Goal: Navigation & Orientation: Find specific page/section

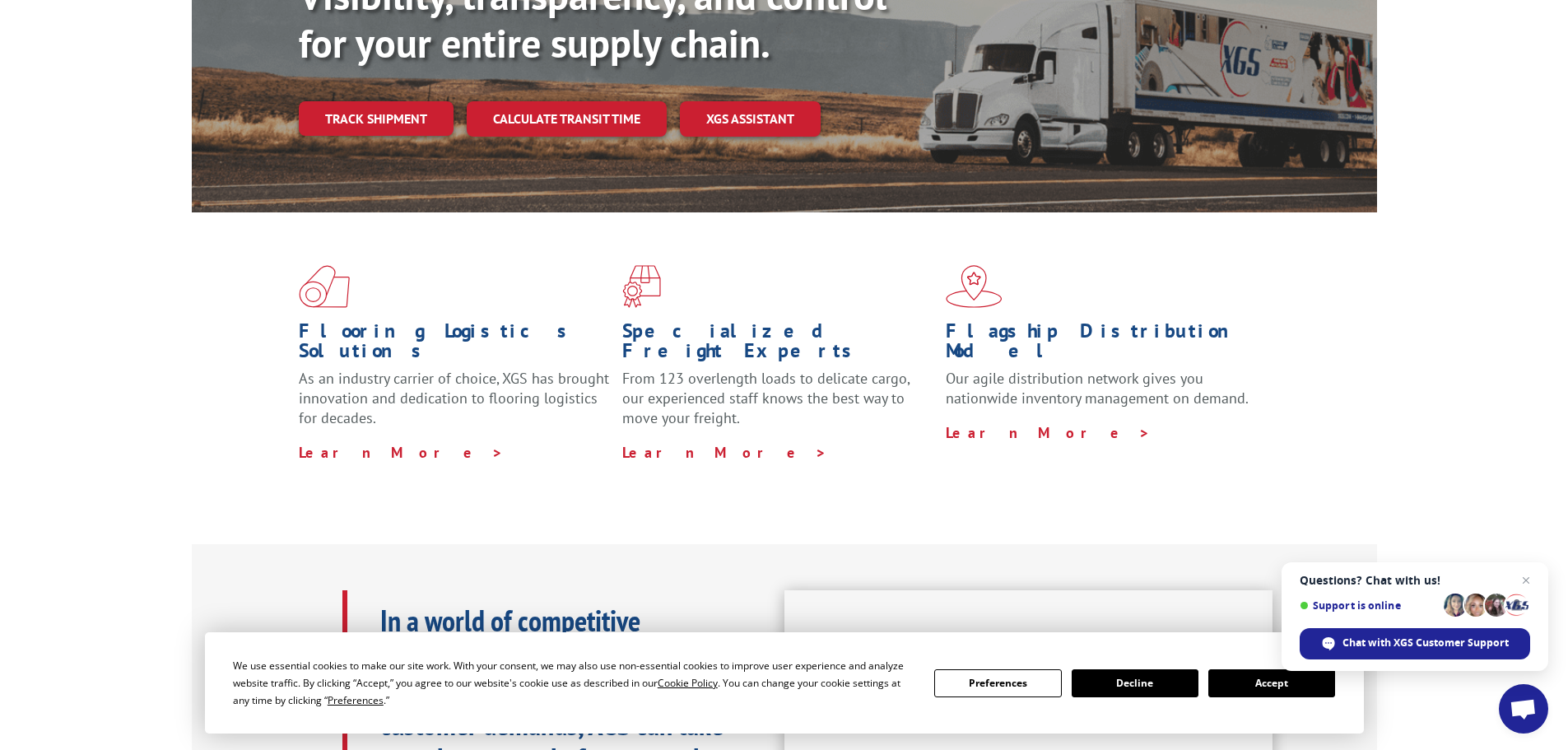
scroll to position [329, 0]
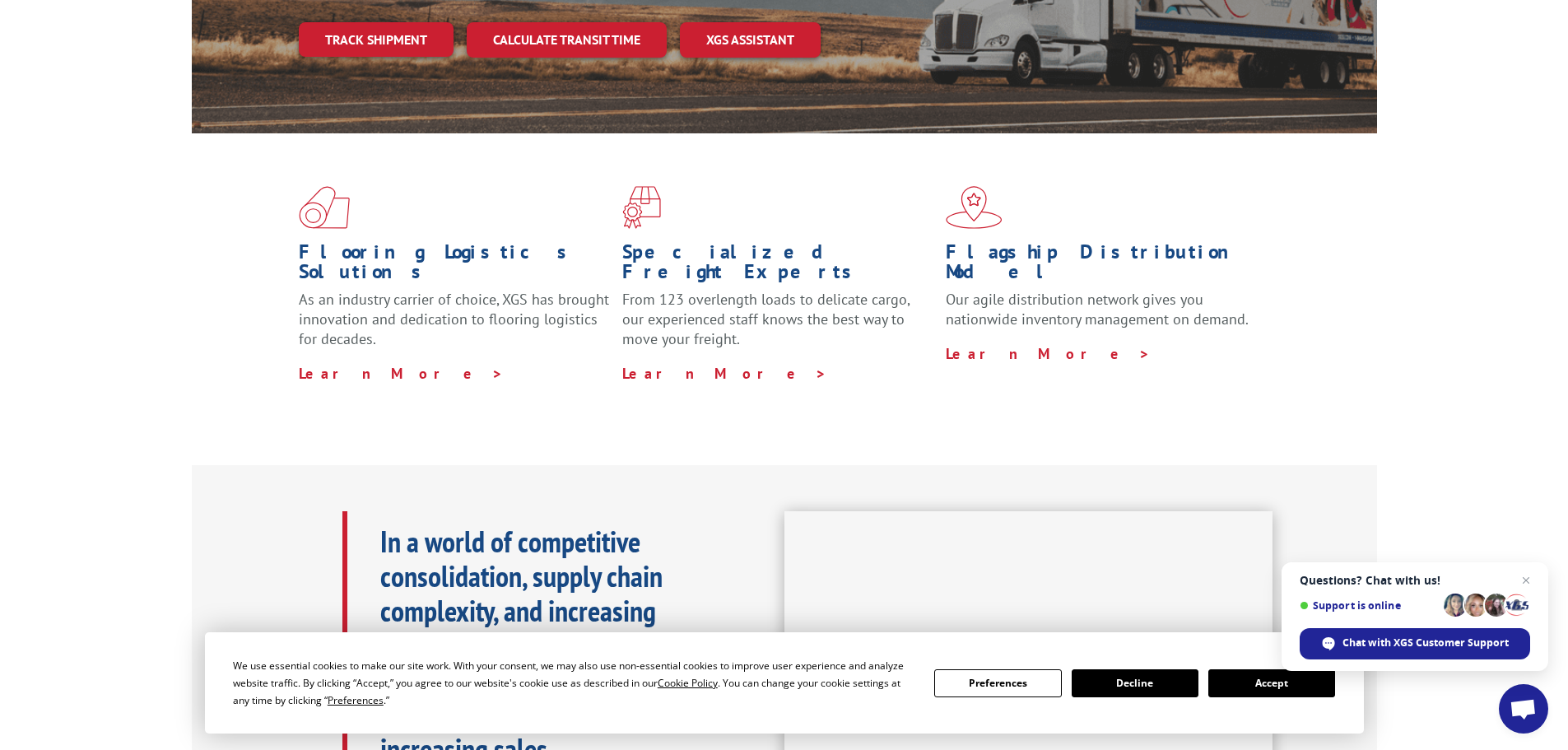
click at [1264, 683] on button "Accept" at bounding box center [1272, 684] width 127 height 28
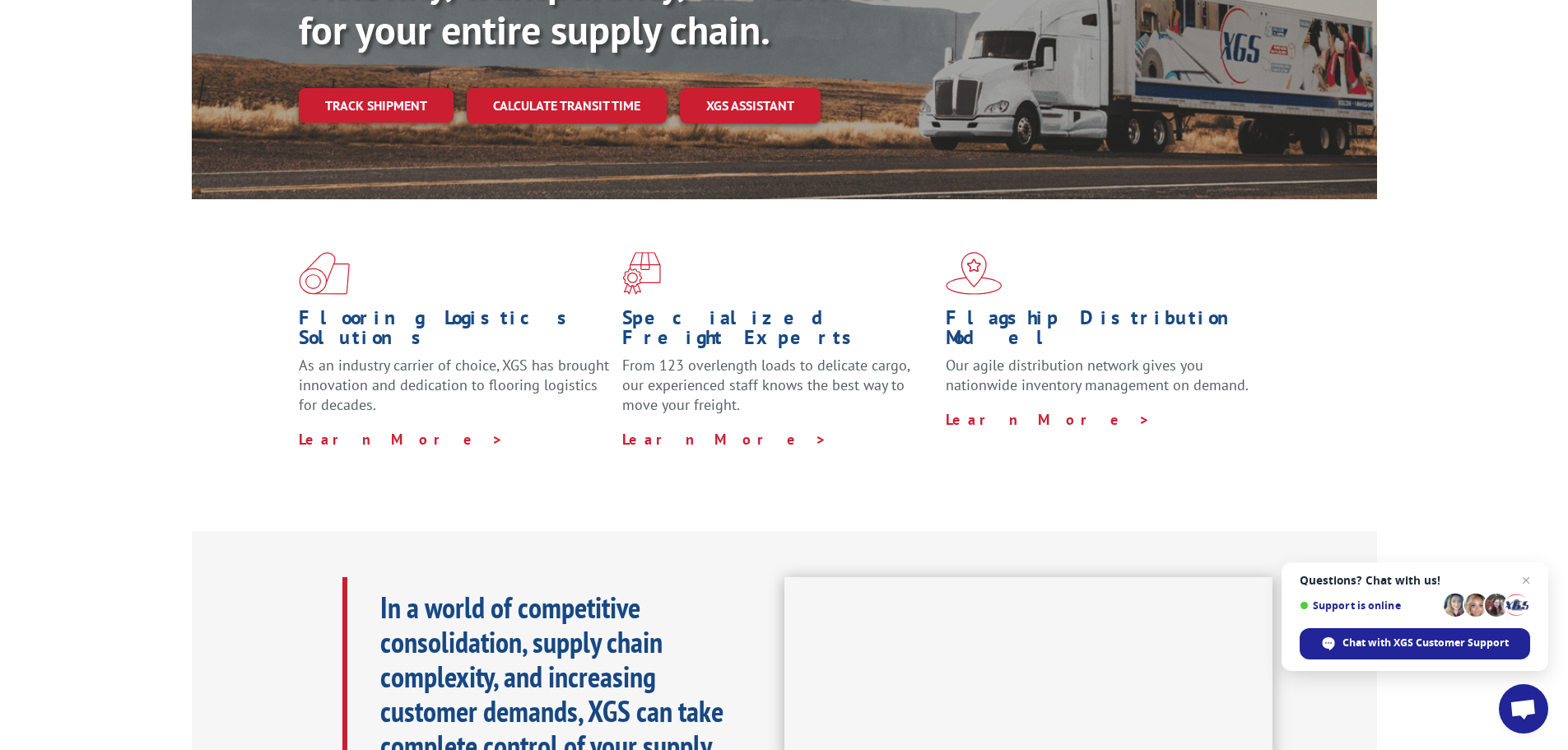
scroll to position [0, 0]
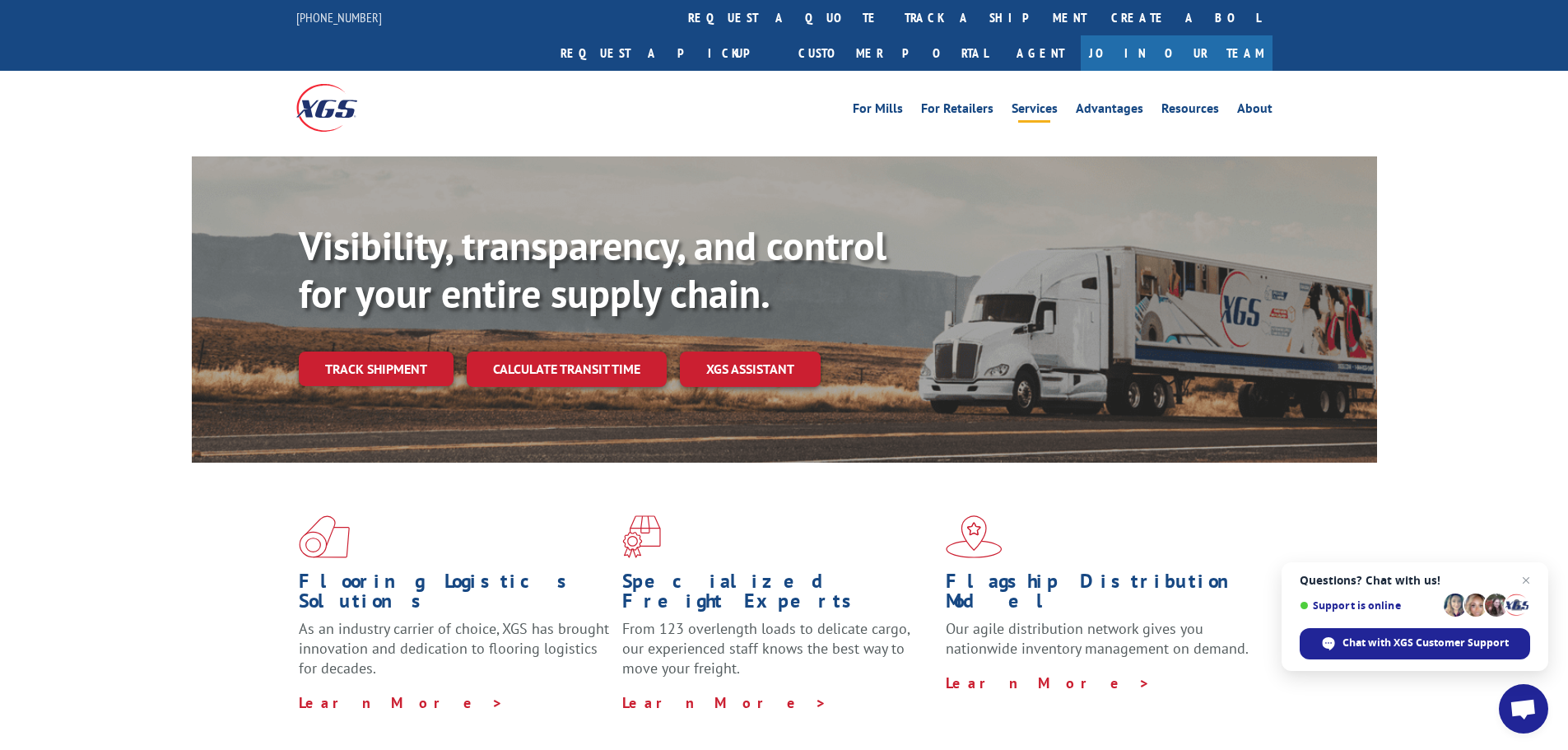
click at [1047, 102] on link "Services" at bounding box center [1034, 110] width 46 height 18
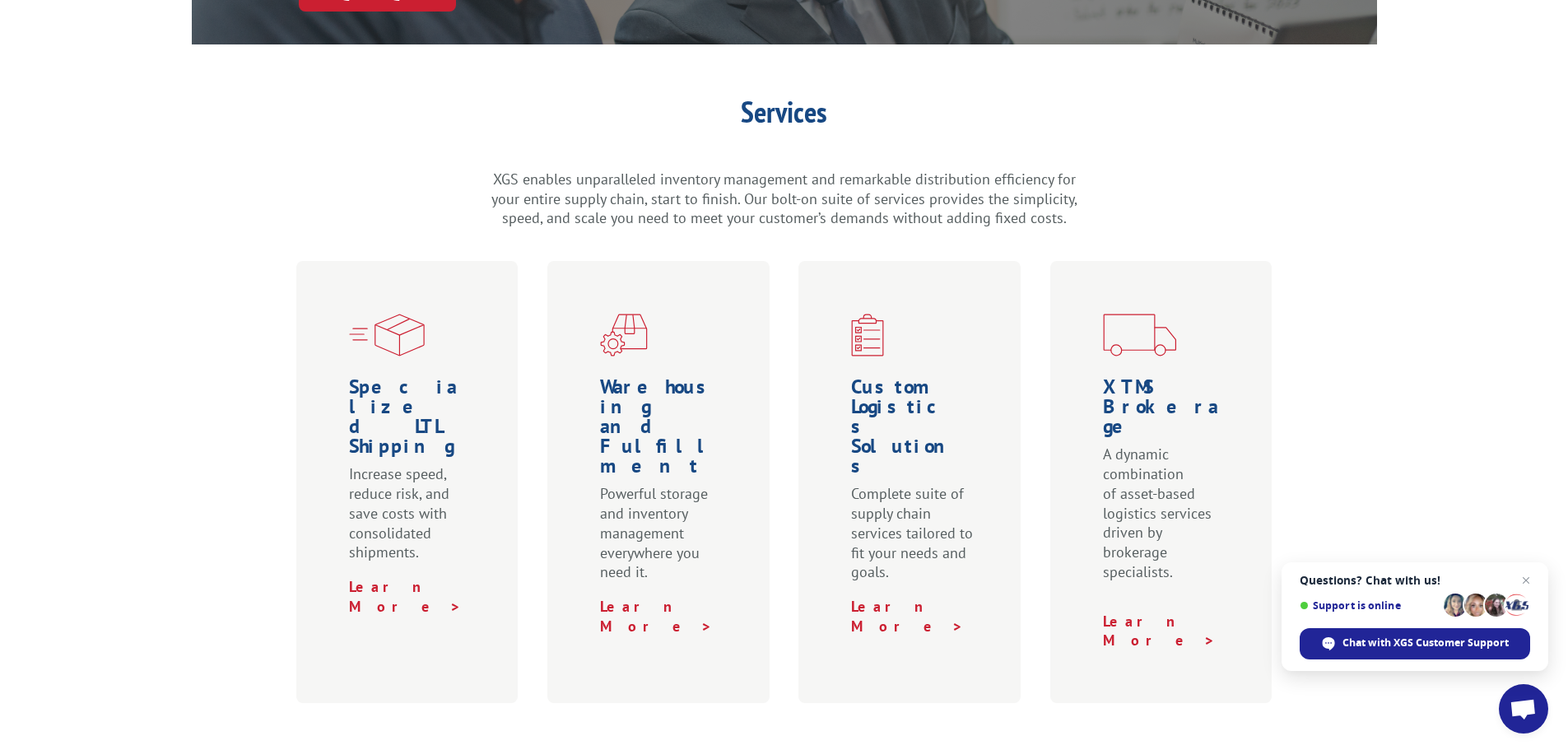
scroll to position [411, 0]
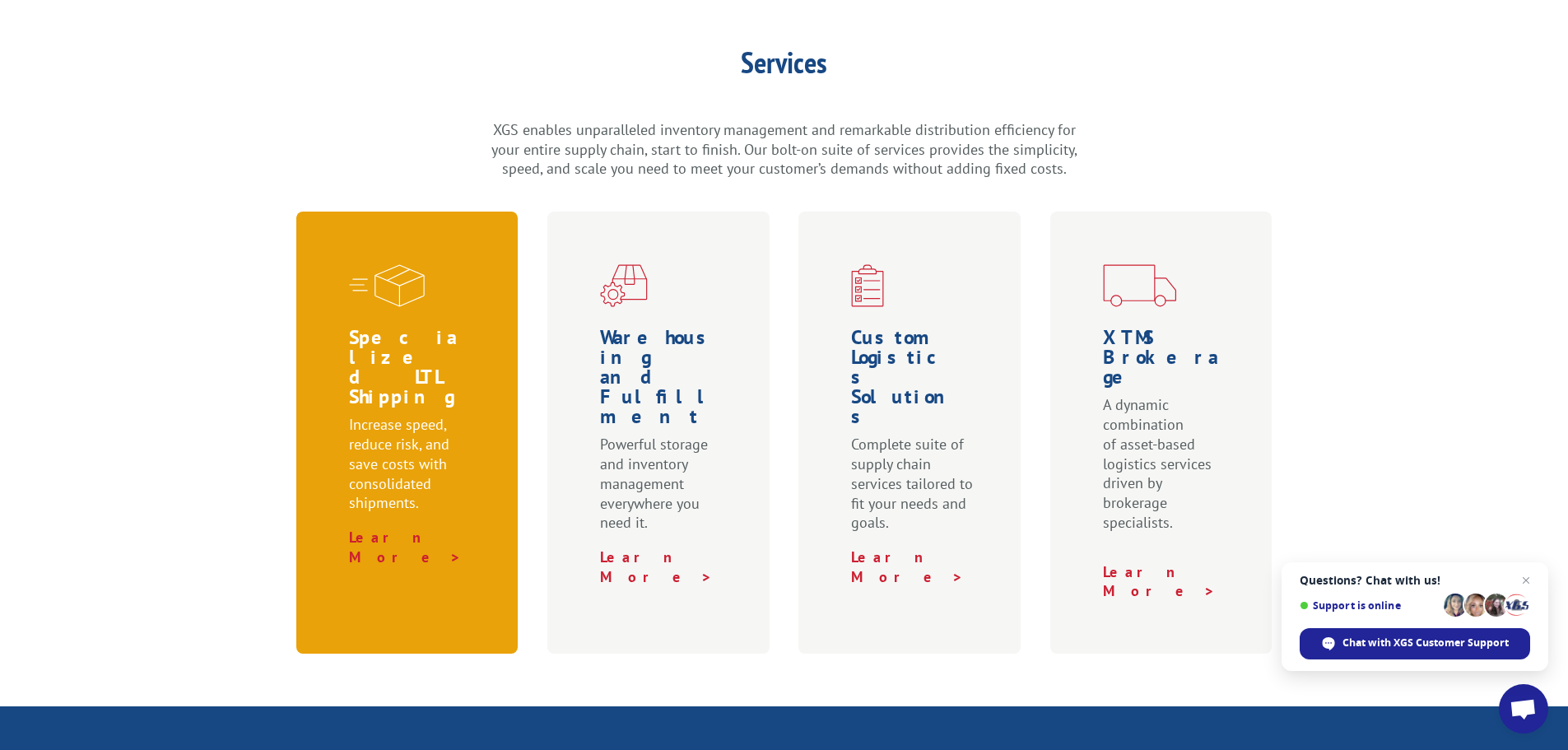
click at [375, 415] on p "Increase speed, reduce risk, and save costs with consolidated shipments." at bounding box center [410, 471] width 123 height 113
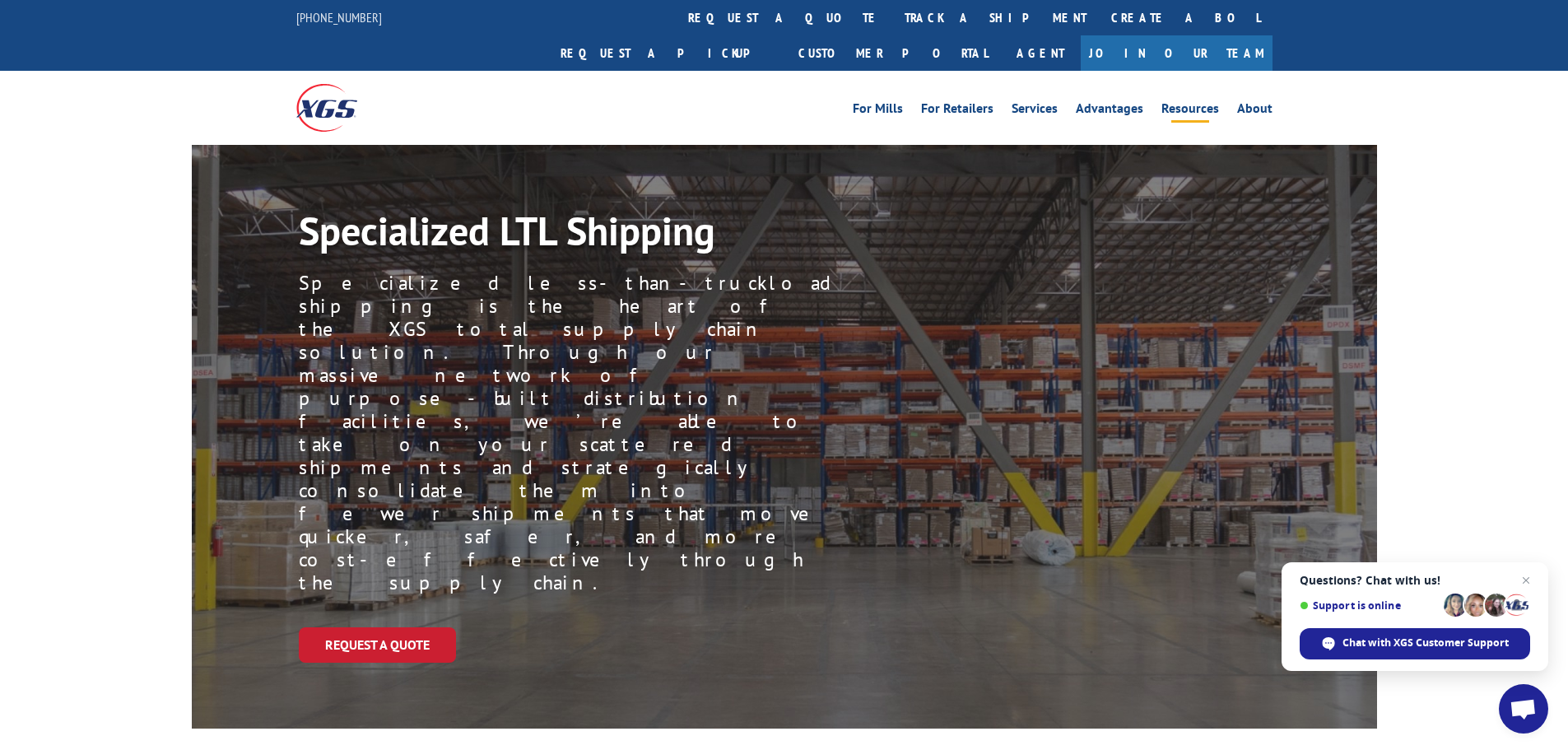
click at [1188, 102] on link "Resources" at bounding box center [1190, 110] width 58 height 18
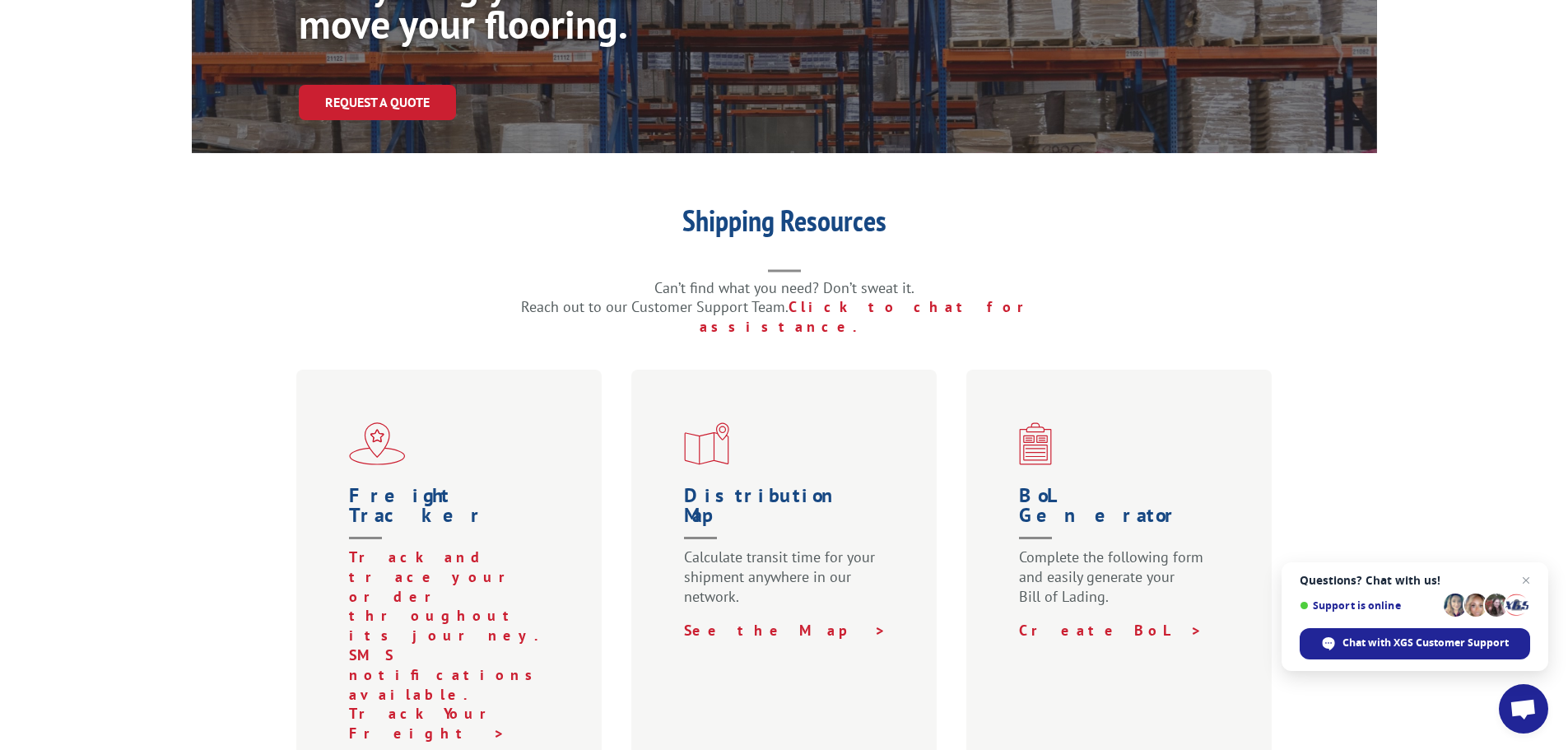
scroll to position [329, 0]
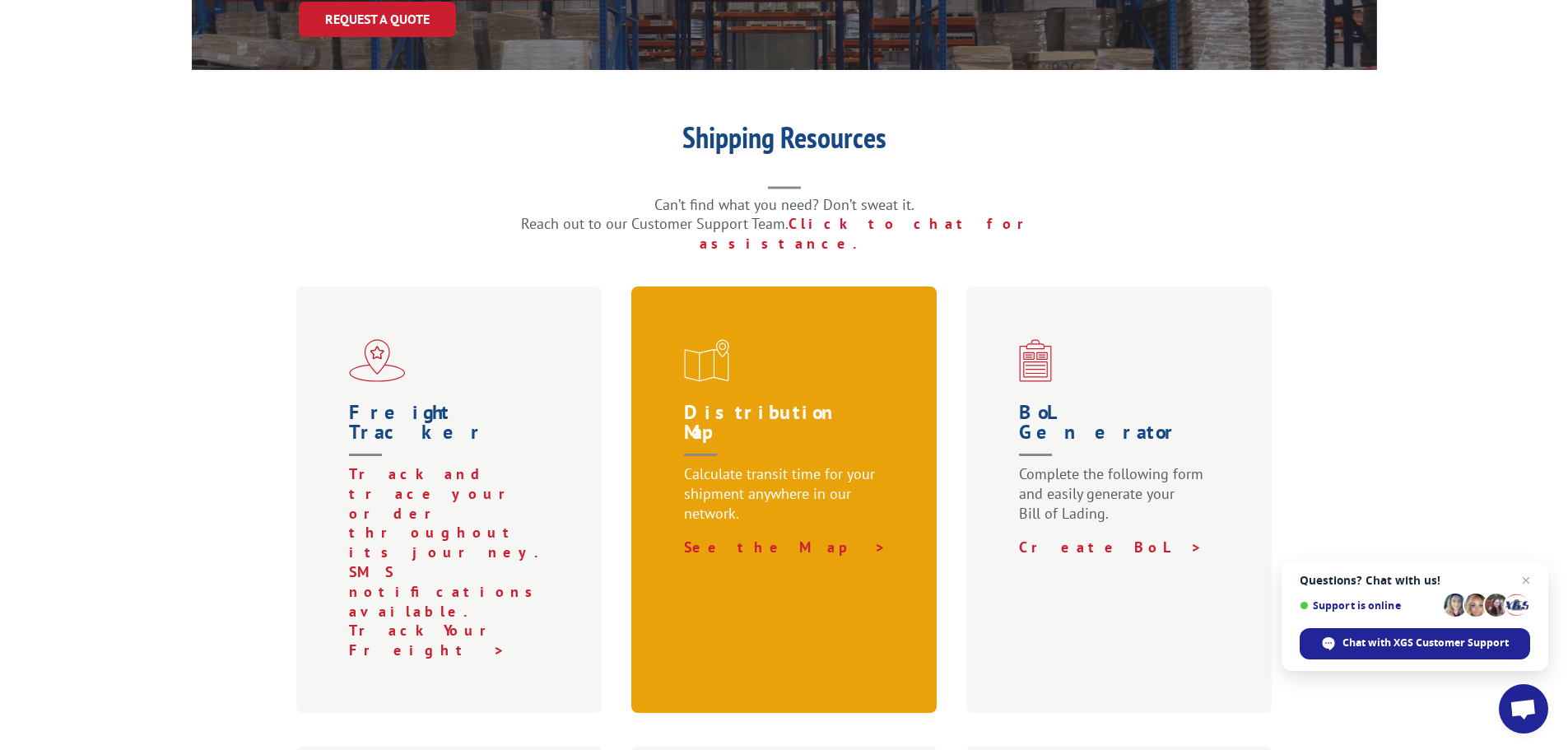
click at [723, 465] on p "Calculate transit time for your shipment anywhere in our network." at bounding box center [787, 501] width 207 height 74
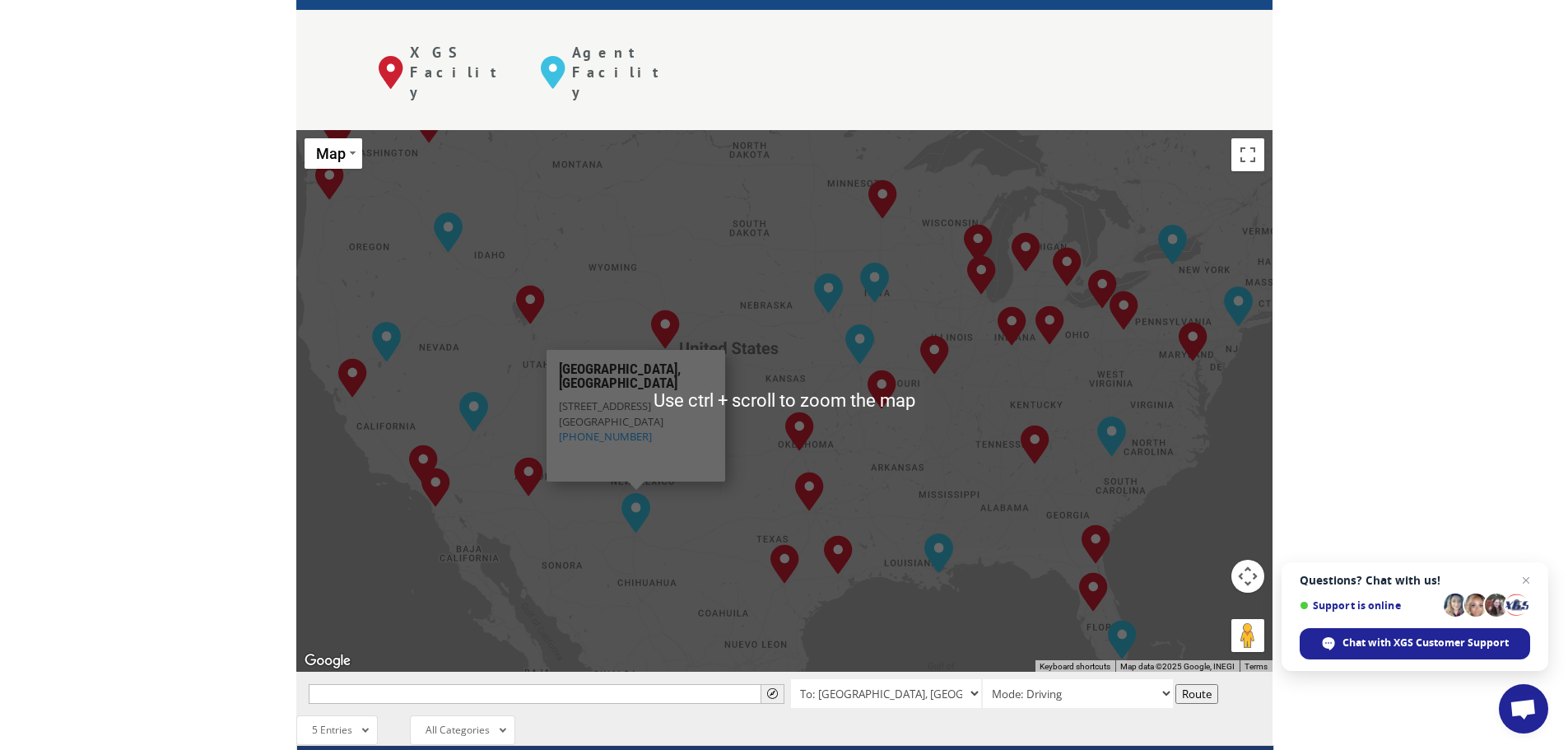
scroll to position [659, 0]
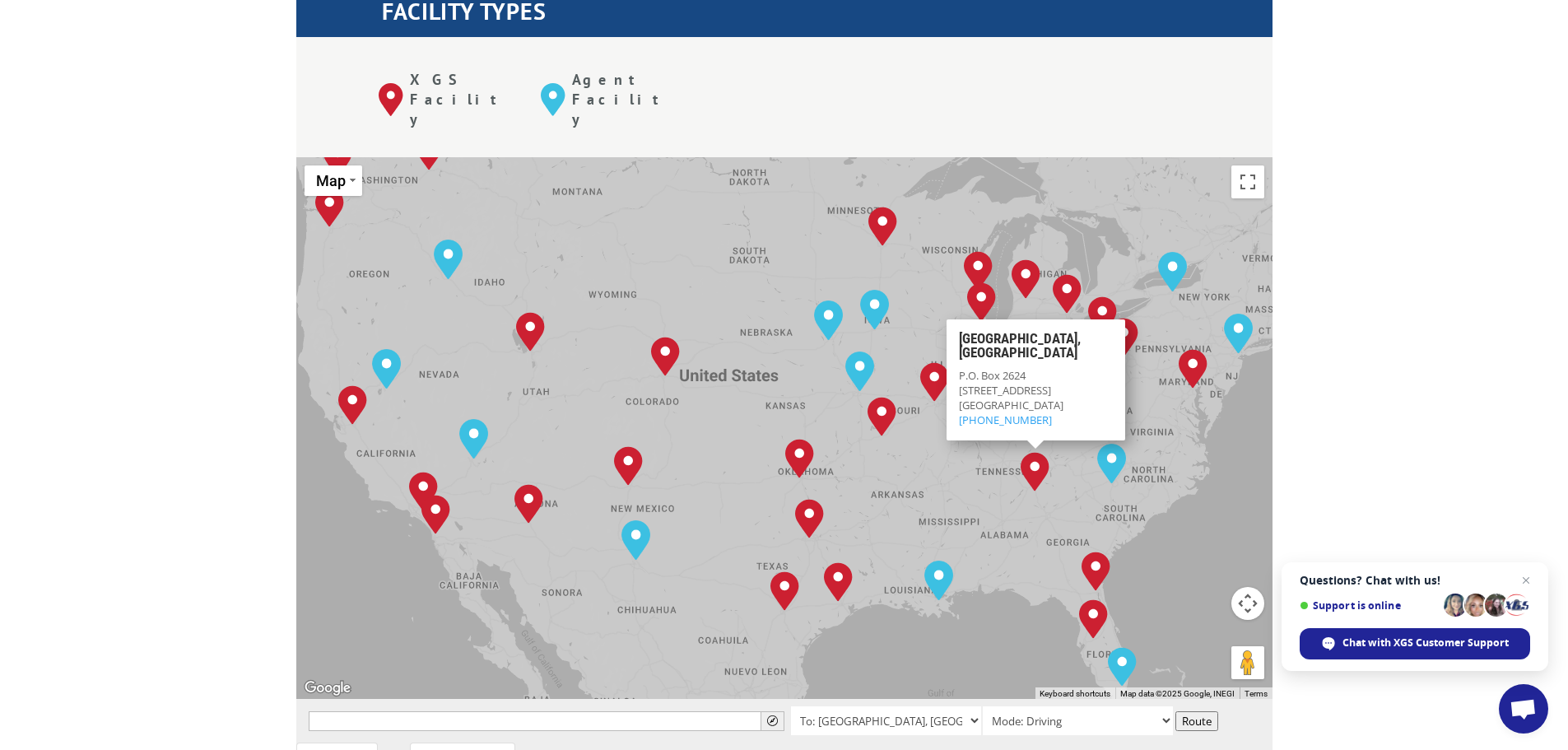
click at [1377, 359] on div "The most powerful map in the flooring industry. Our nationwide network lets you…" at bounding box center [784, 563] width 1568 height 1574
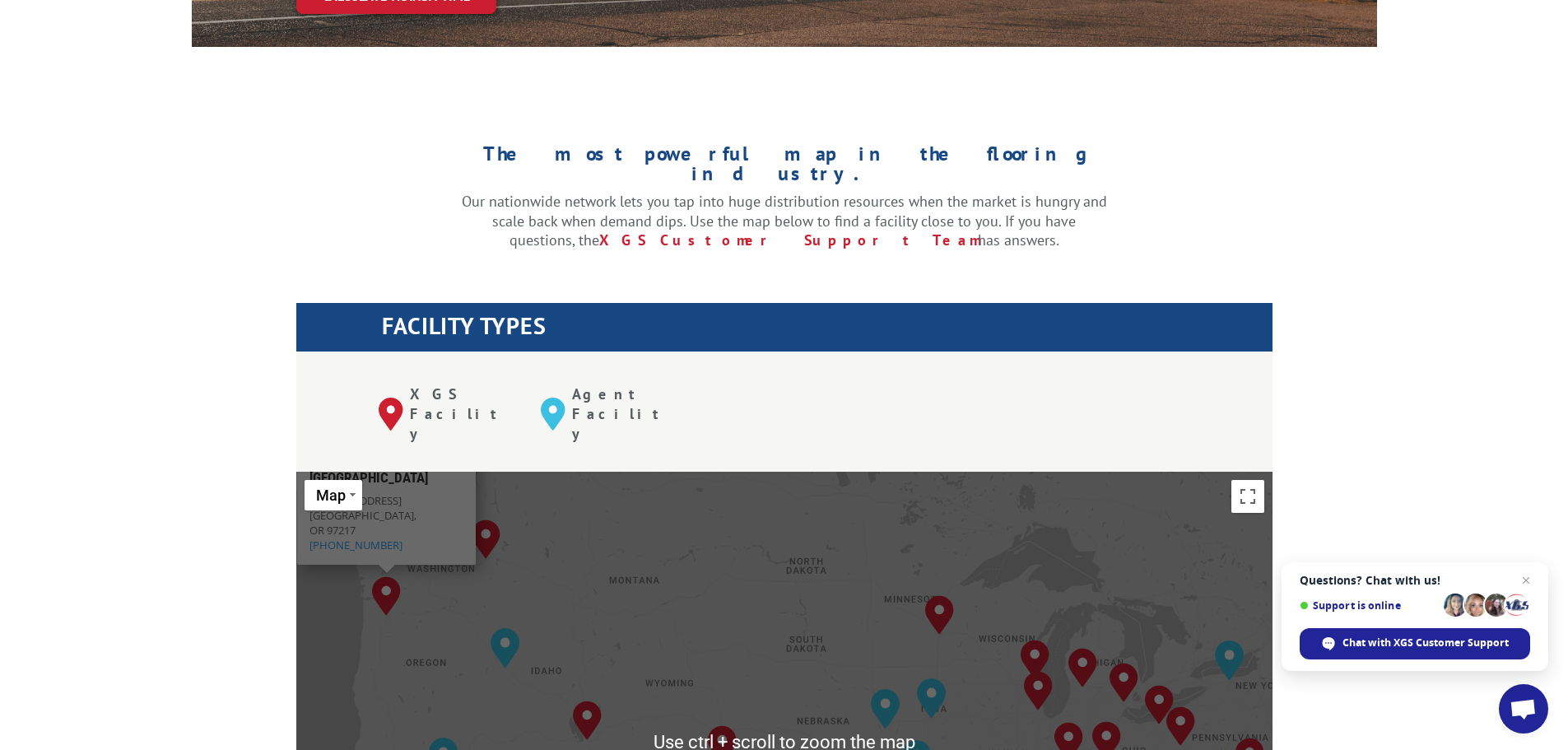
scroll to position [494, 0]
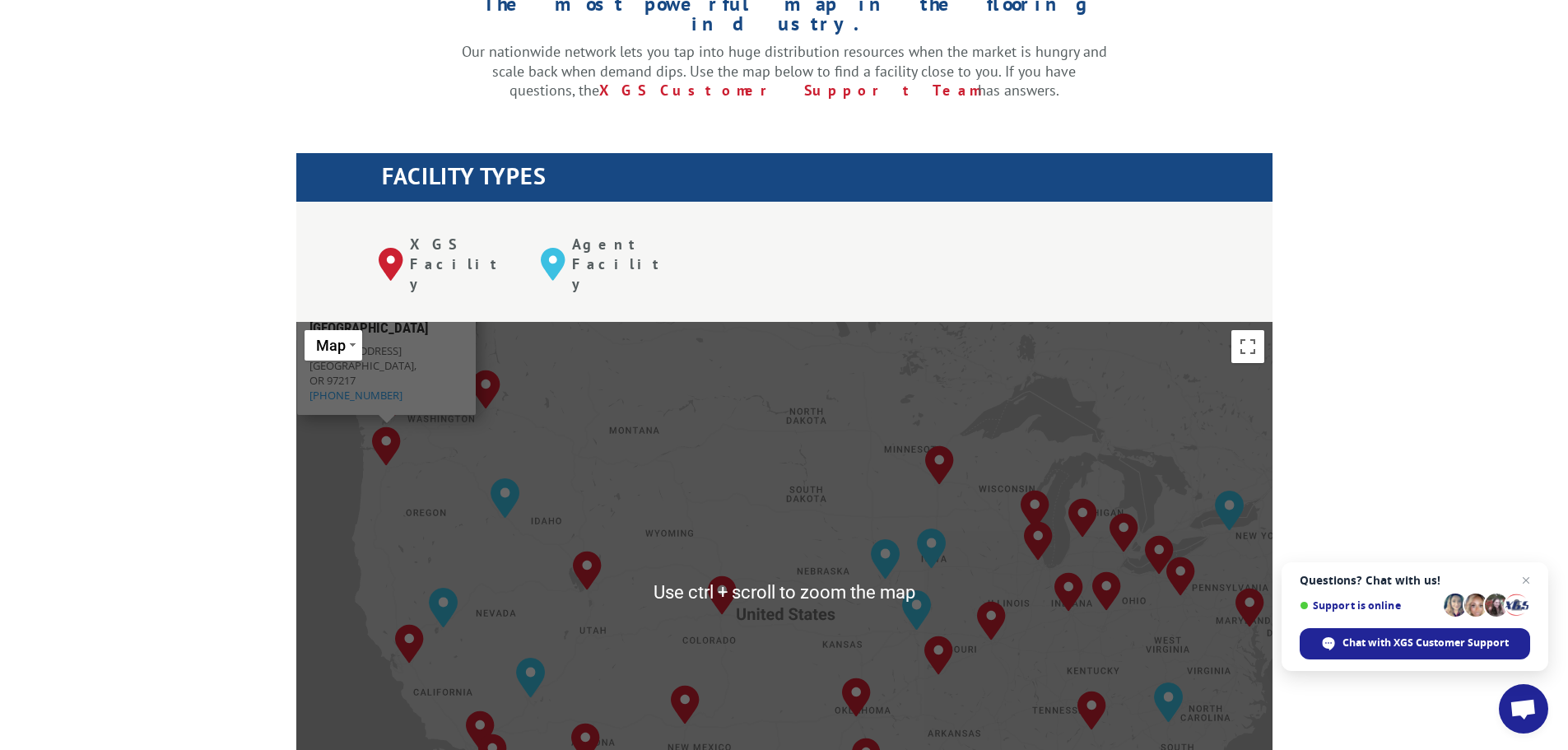
drag, startPoint x: 701, startPoint y: 345, endPoint x: 714, endPoint y: 389, distance: 45.9
click at [702, 351] on div "To navigate, press the arrow keys. [GEOGRAPHIC_DATA], [GEOGRAPHIC_DATA] [GEOGRA…" at bounding box center [784, 592] width 977 height 542
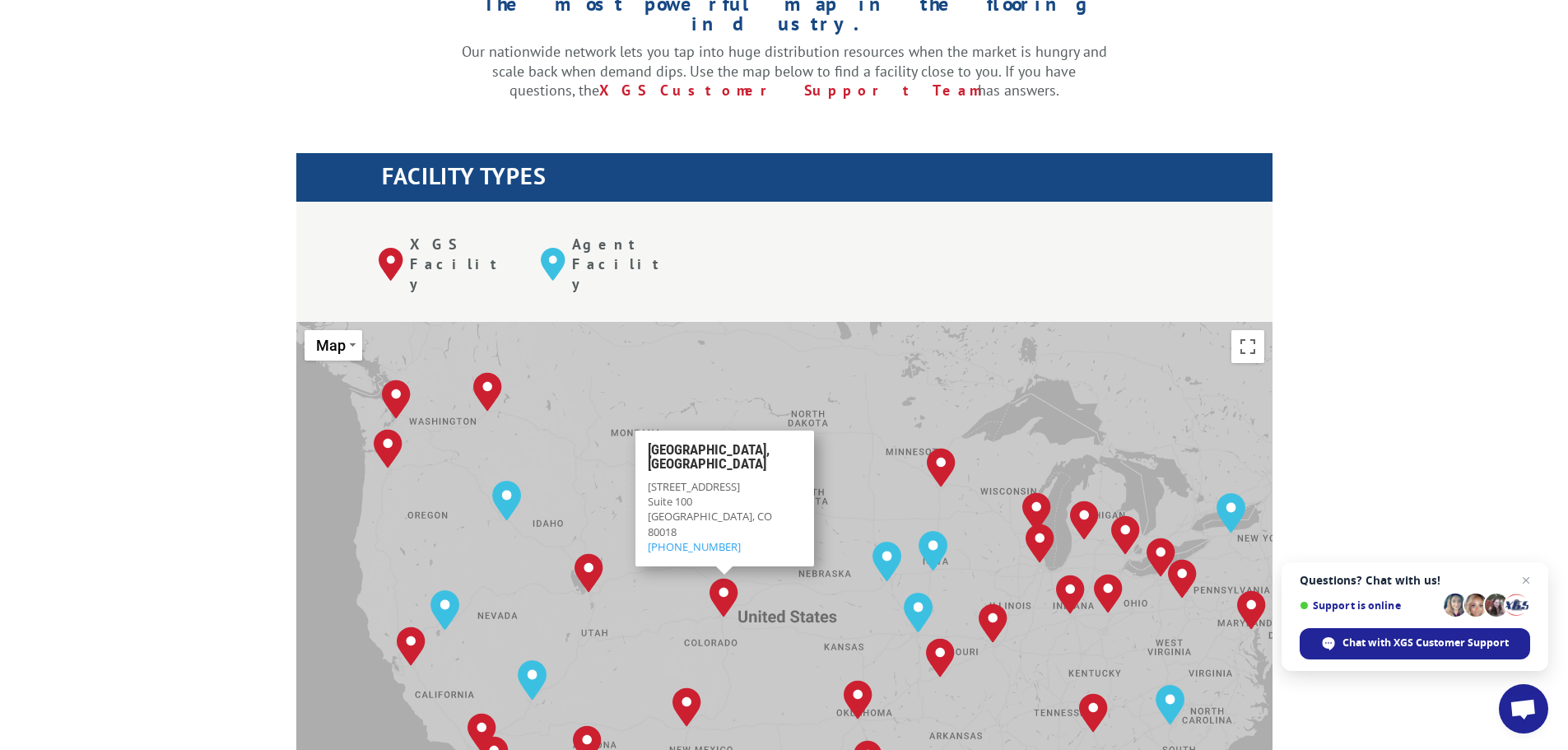
click at [718, 578] on img "Denver, CO" at bounding box center [724, 598] width 29 height 39
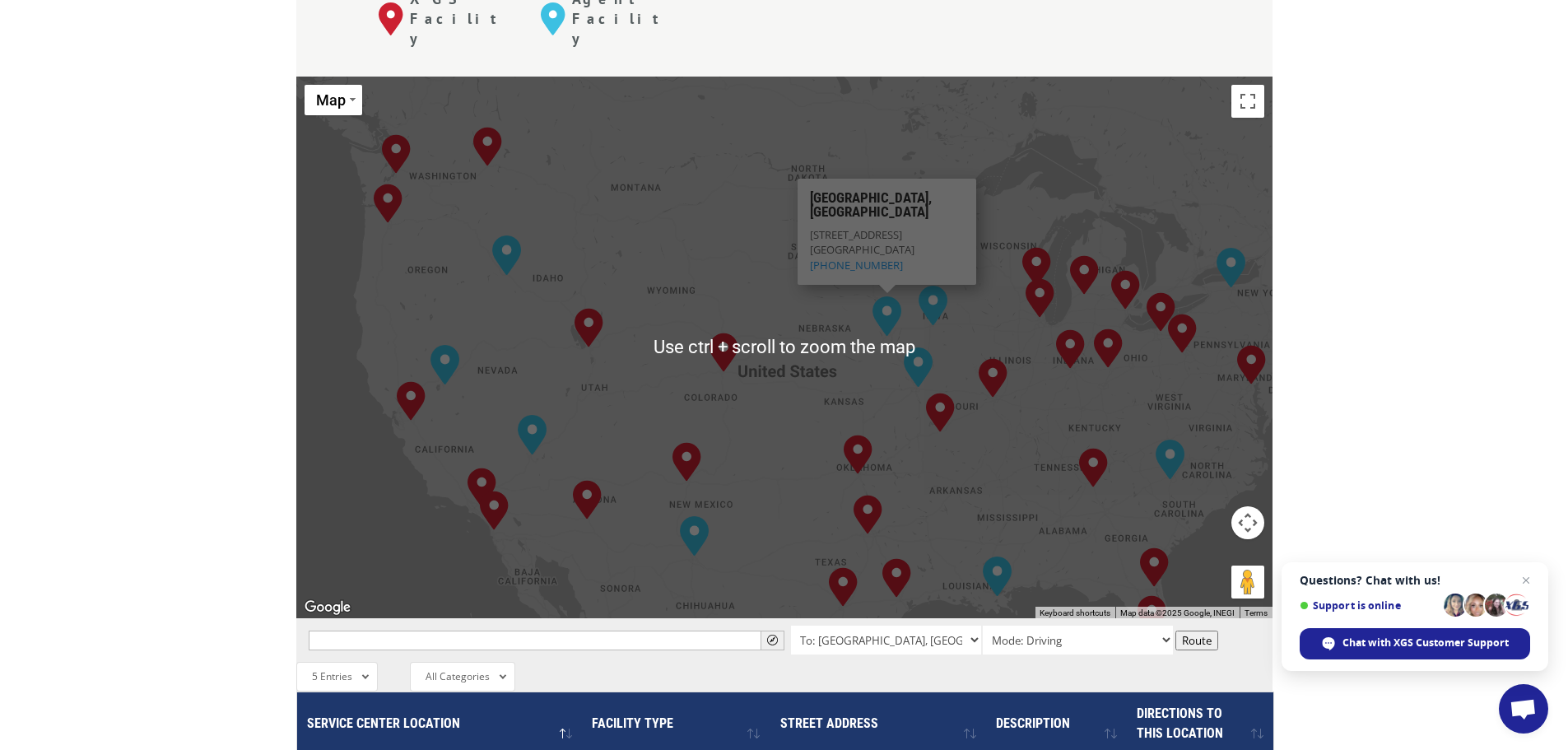
scroll to position [741, 0]
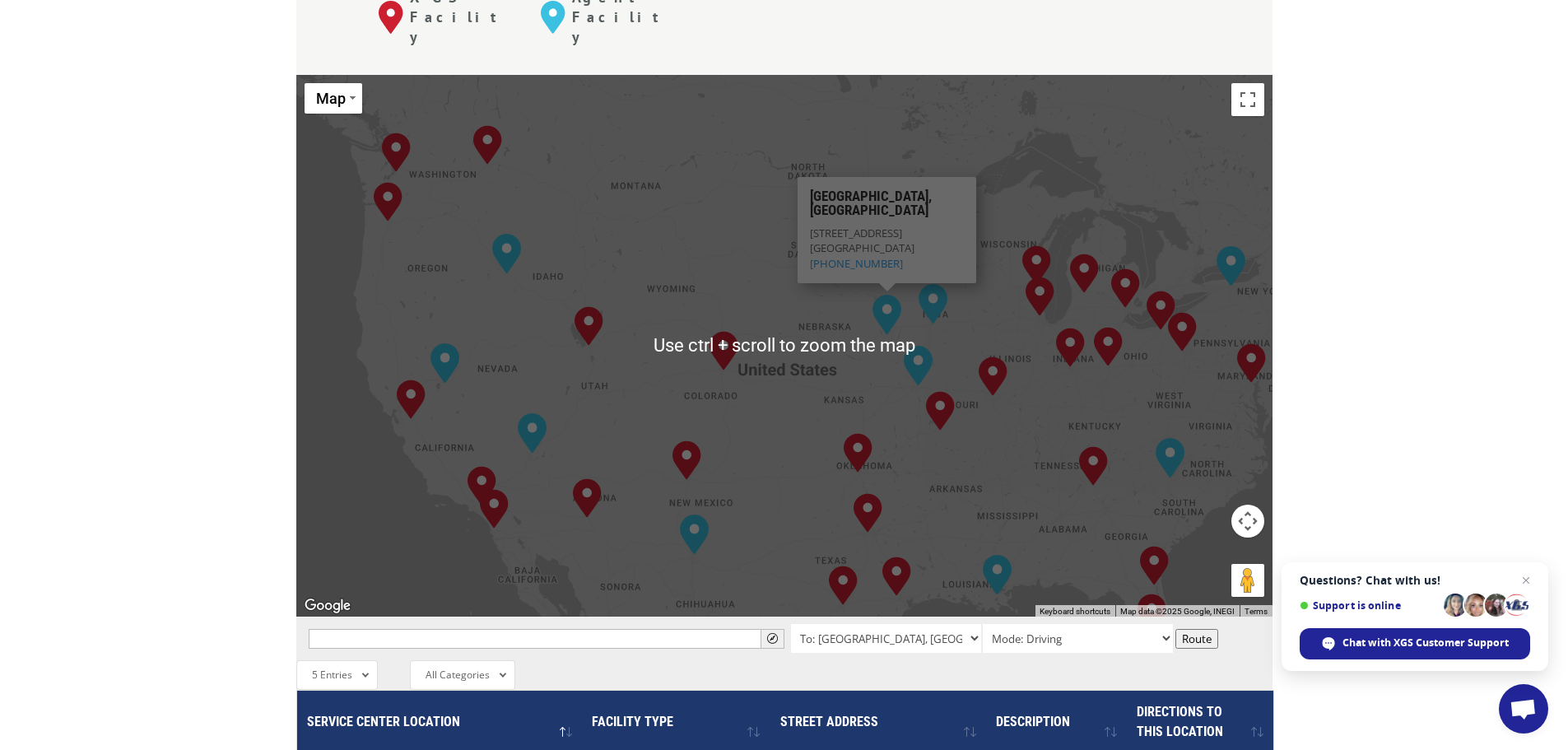
click at [1242, 505] on button "Map camera controls" at bounding box center [1247, 521] width 33 height 33
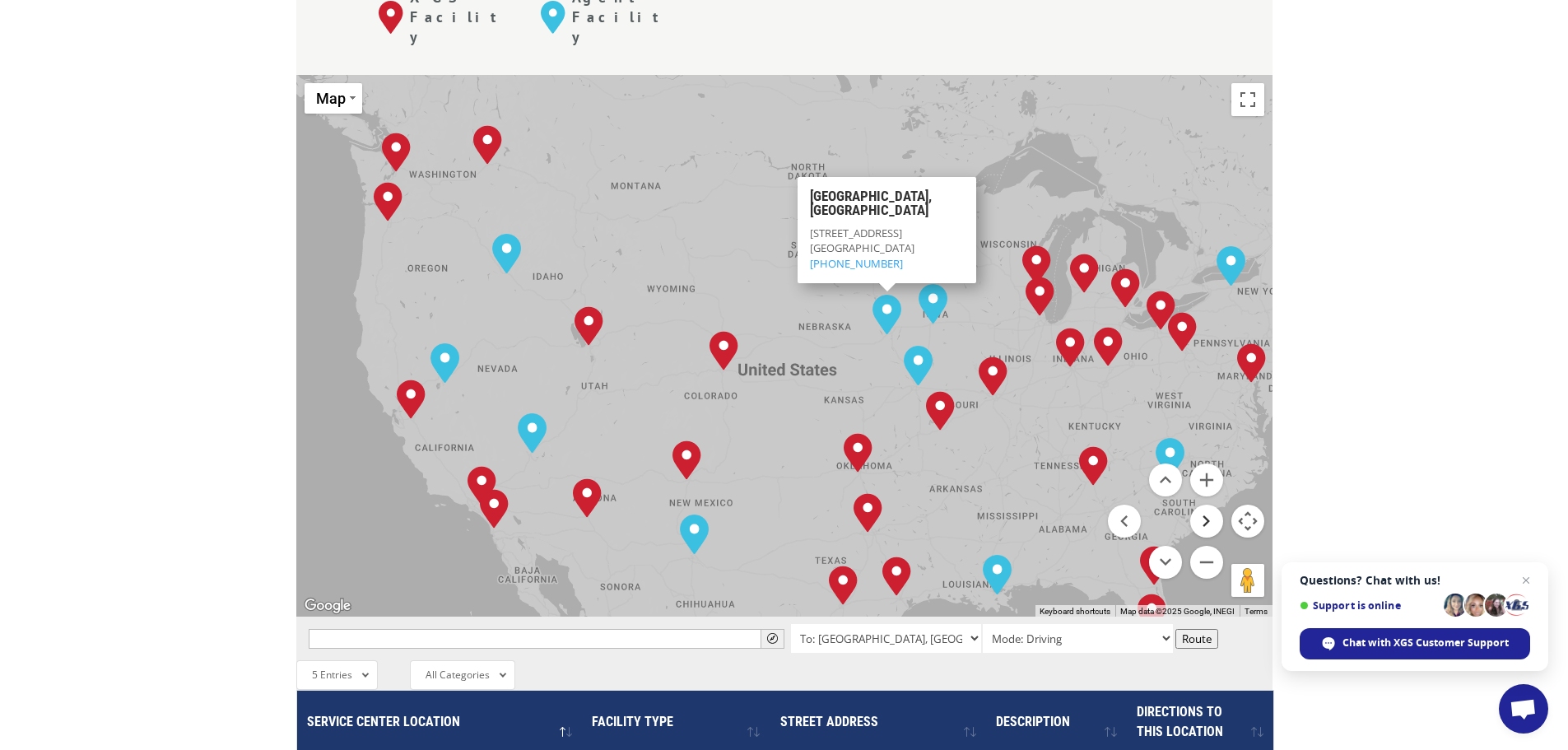
click at [1204, 505] on button "Move right" at bounding box center [1206, 521] width 33 height 33
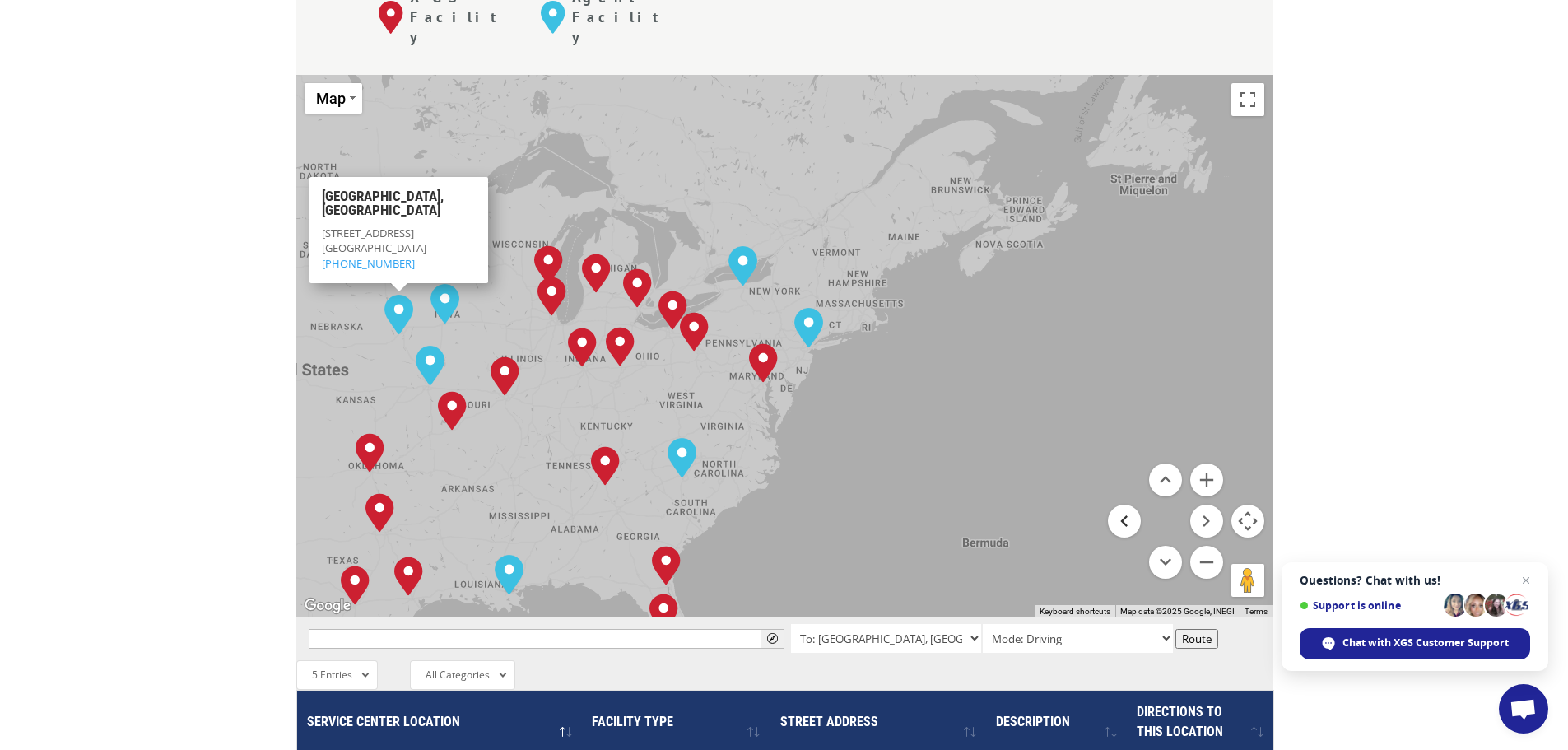
click at [1126, 505] on button "Move left" at bounding box center [1124, 521] width 33 height 33
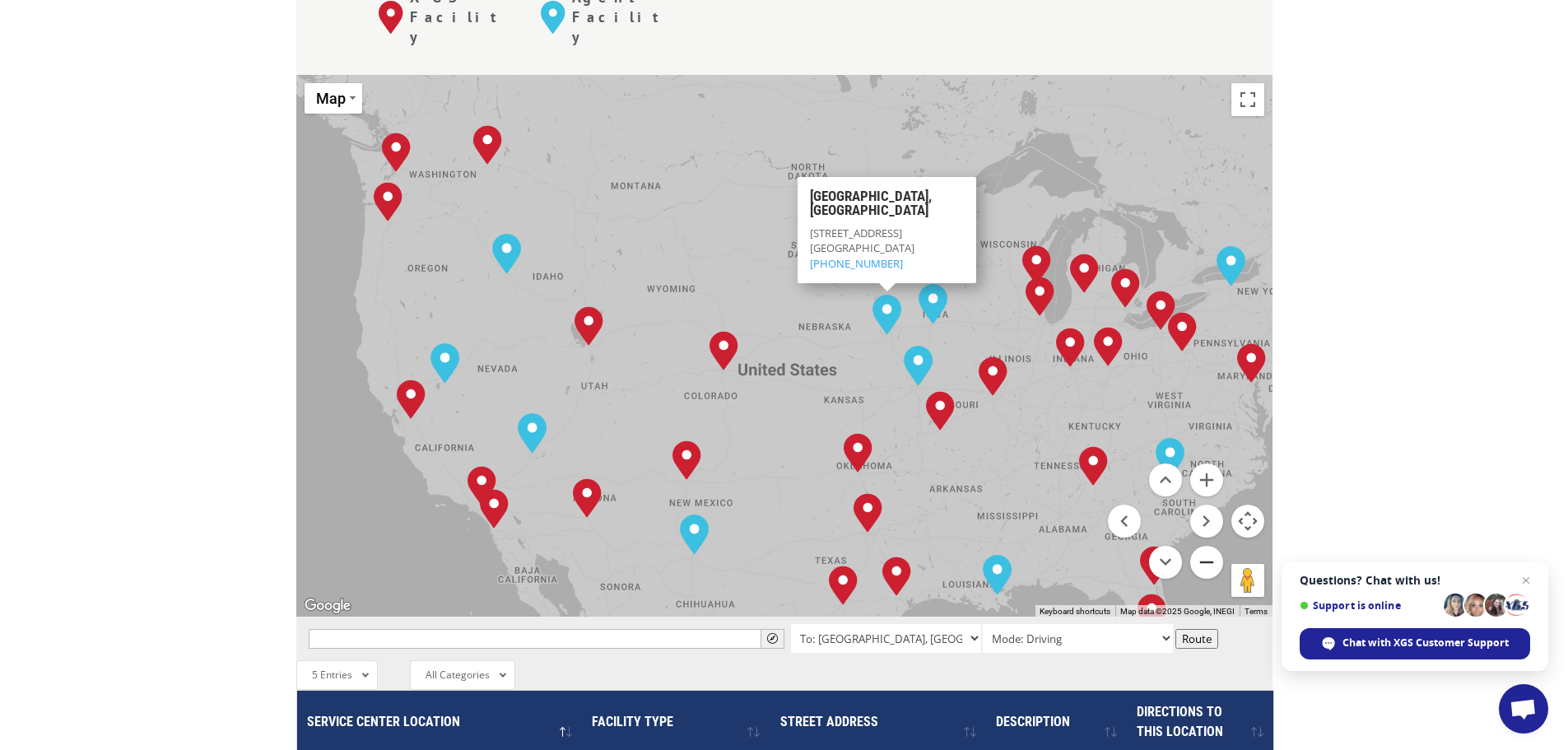
click at [1210, 546] on button "Zoom out" at bounding box center [1206, 562] width 33 height 33
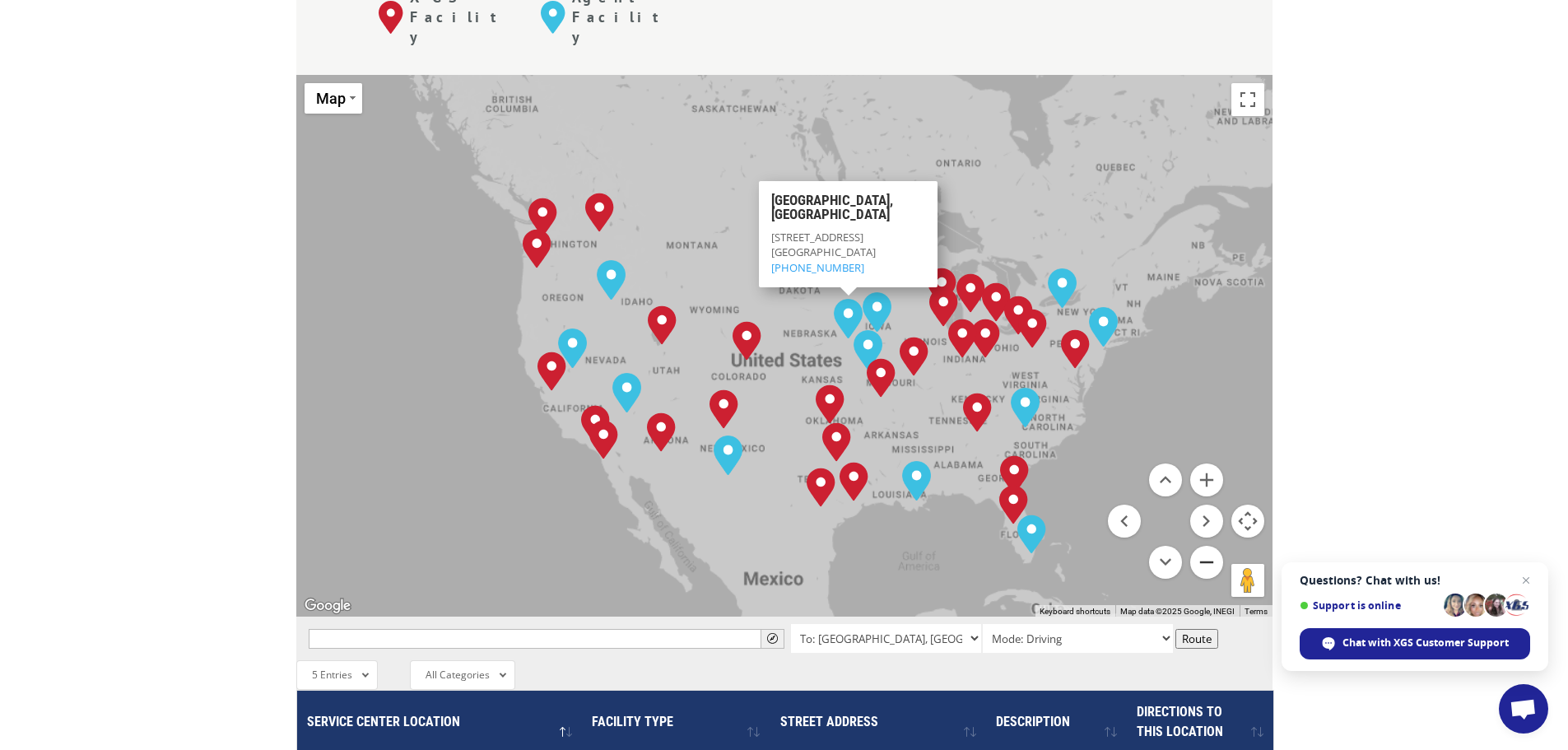
click at [1210, 546] on button "Zoom out" at bounding box center [1206, 562] width 33 height 33
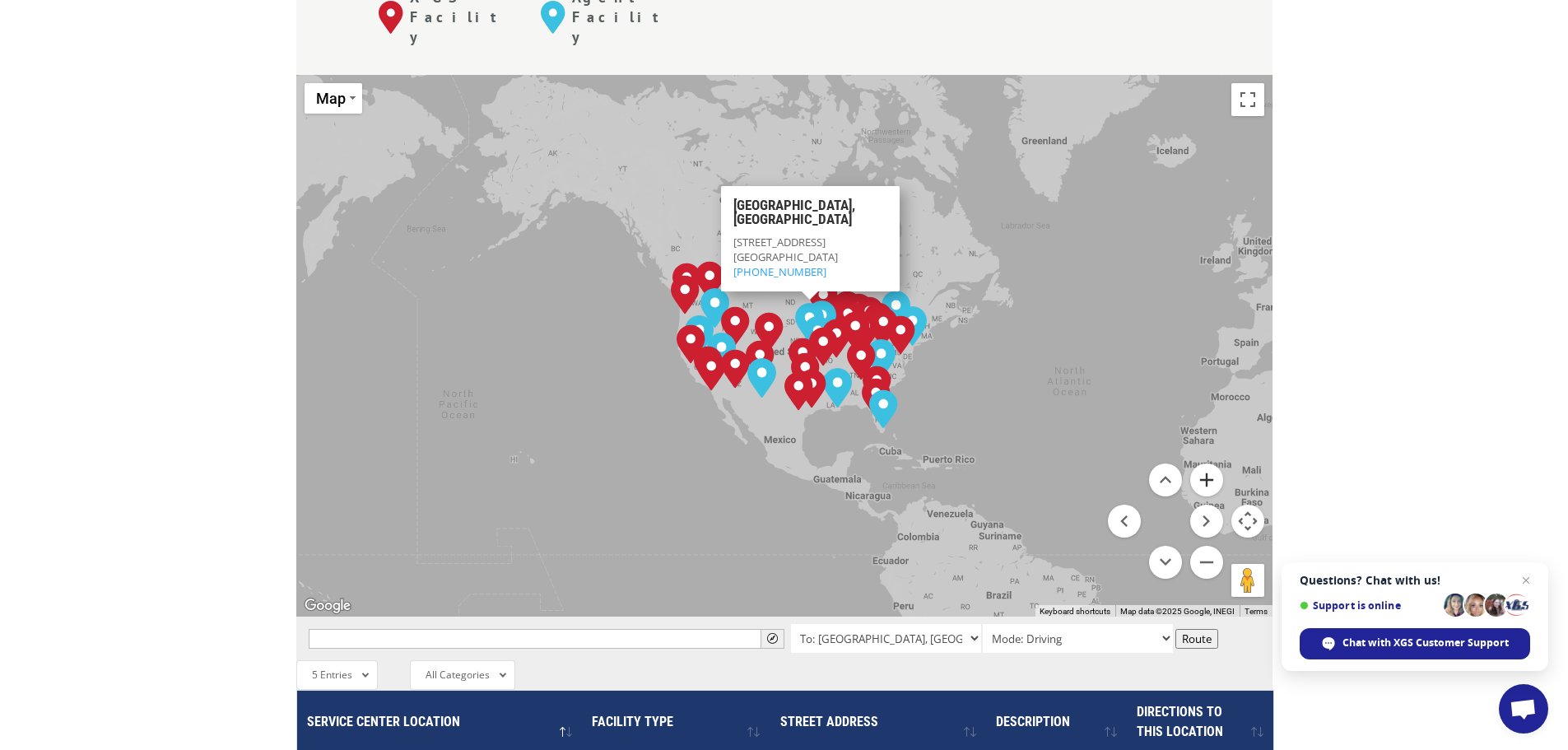
click at [1211, 464] on button "Zoom in" at bounding box center [1206, 479] width 33 height 33
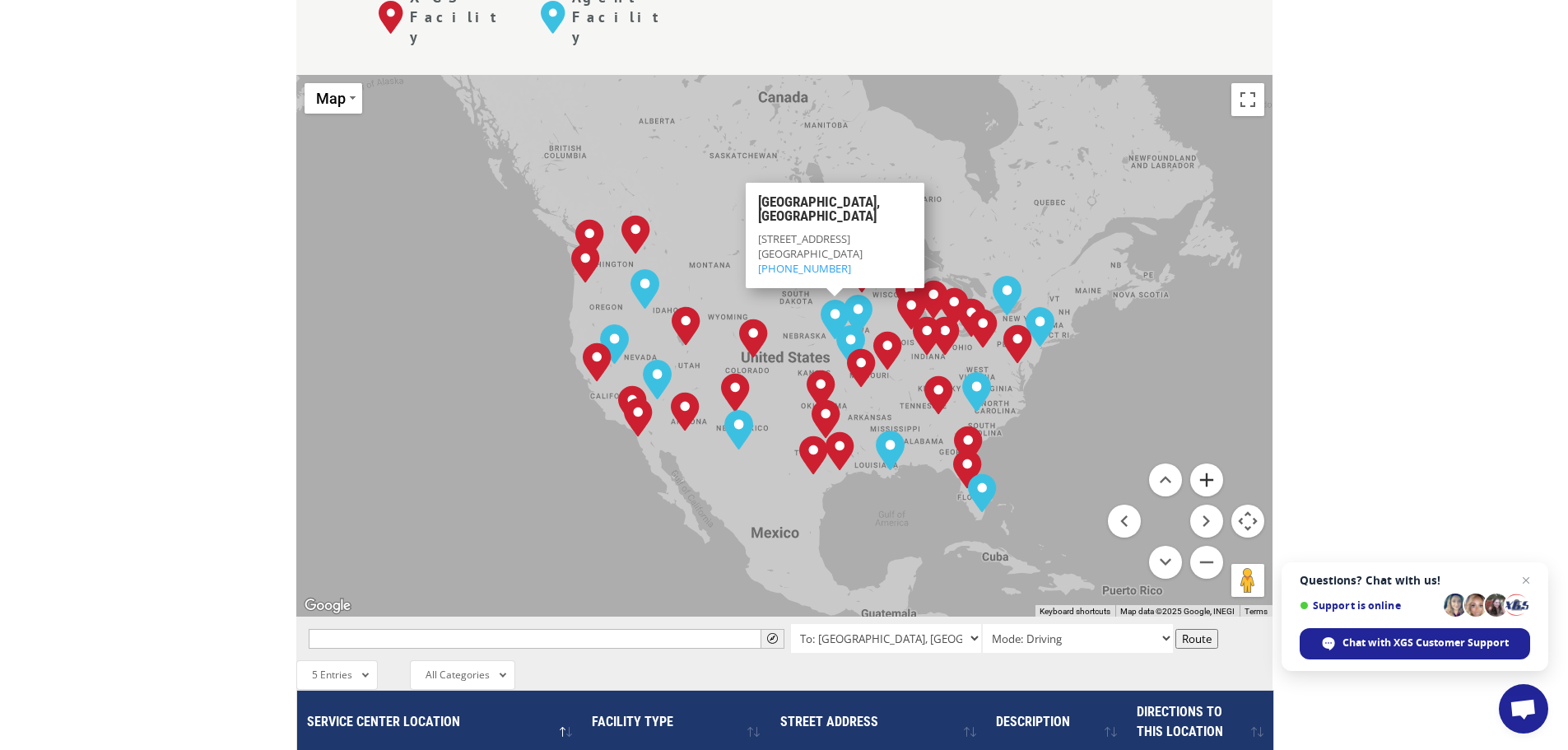
click at [1211, 464] on button "Zoom in" at bounding box center [1206, 479] width 33 height 33
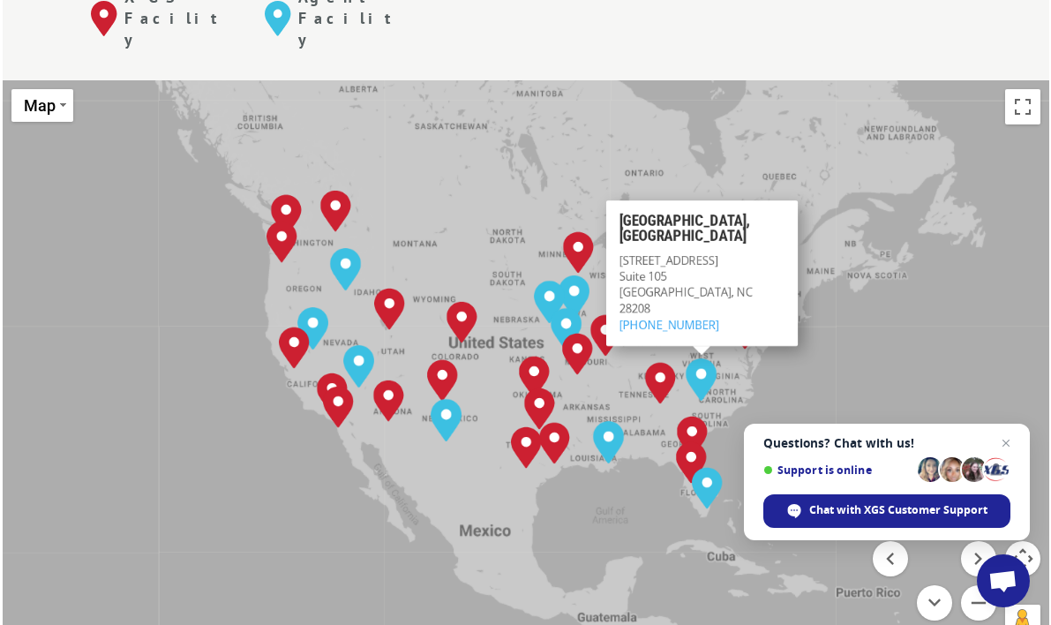
click at [914, 86] on div "To navigate, press the arrow keys. [GEOGRAPHIC_DATA], [GEOGRAPHIC_DATA] [GEOGRA…" at bounding box center [526, 370] width 1047 height 581
